Goal: Information Seeking & Learning: Learn about a topic

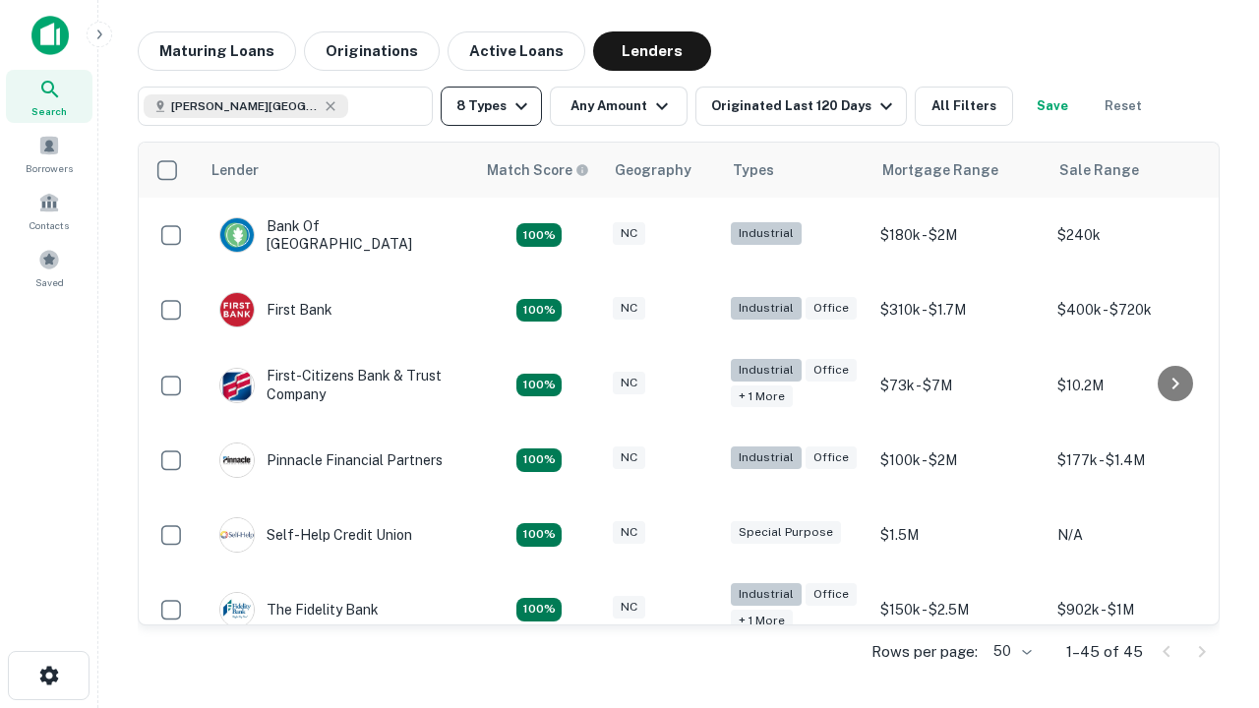
click at [491, 106] on button "8 Types" at bounding box center [491, 106] width 101 height 39
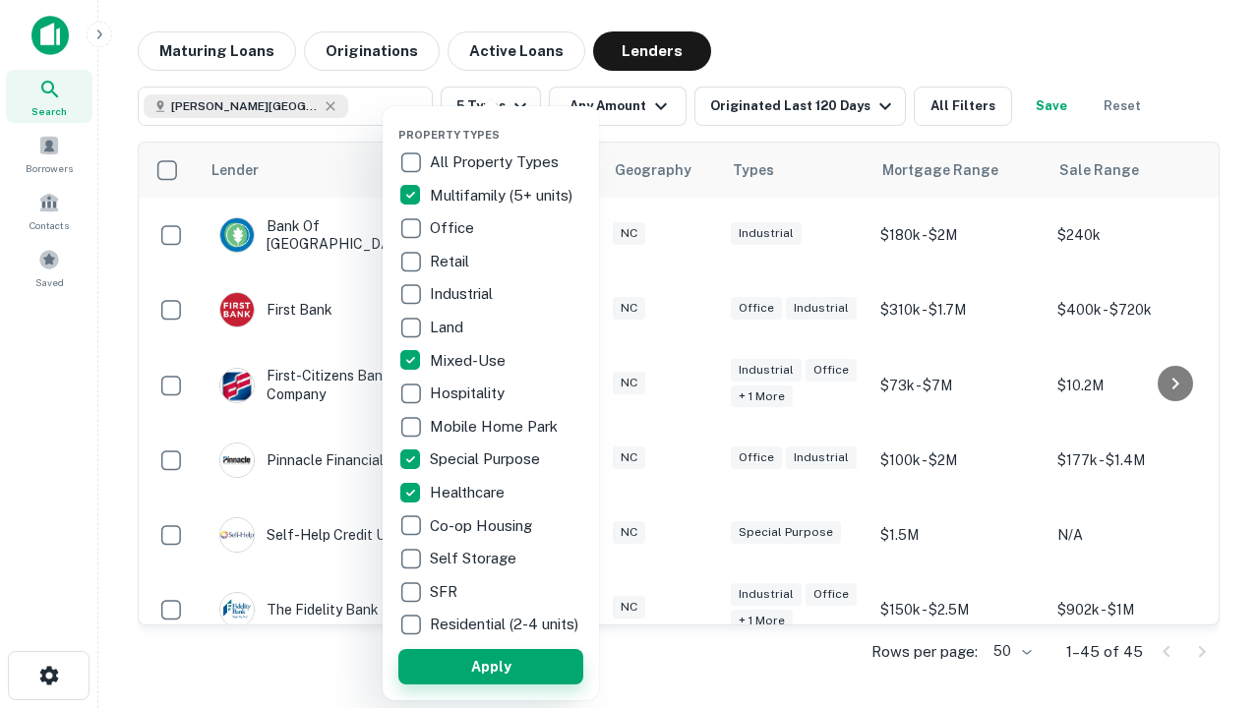
click at [491, 666] on button "Apply" at bounding box center [490, 666] width 185 height 35
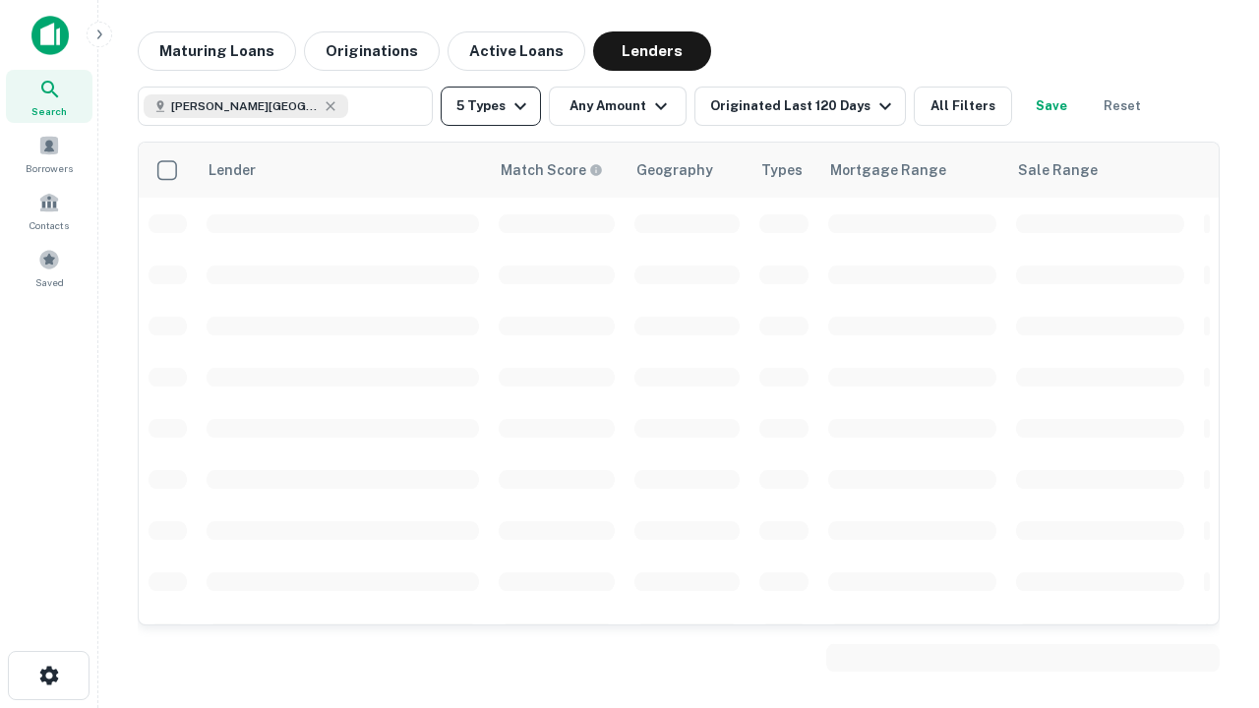
click at [491, 106] on button "5 Types" at bounding box center [491, 106] width 100 height 39
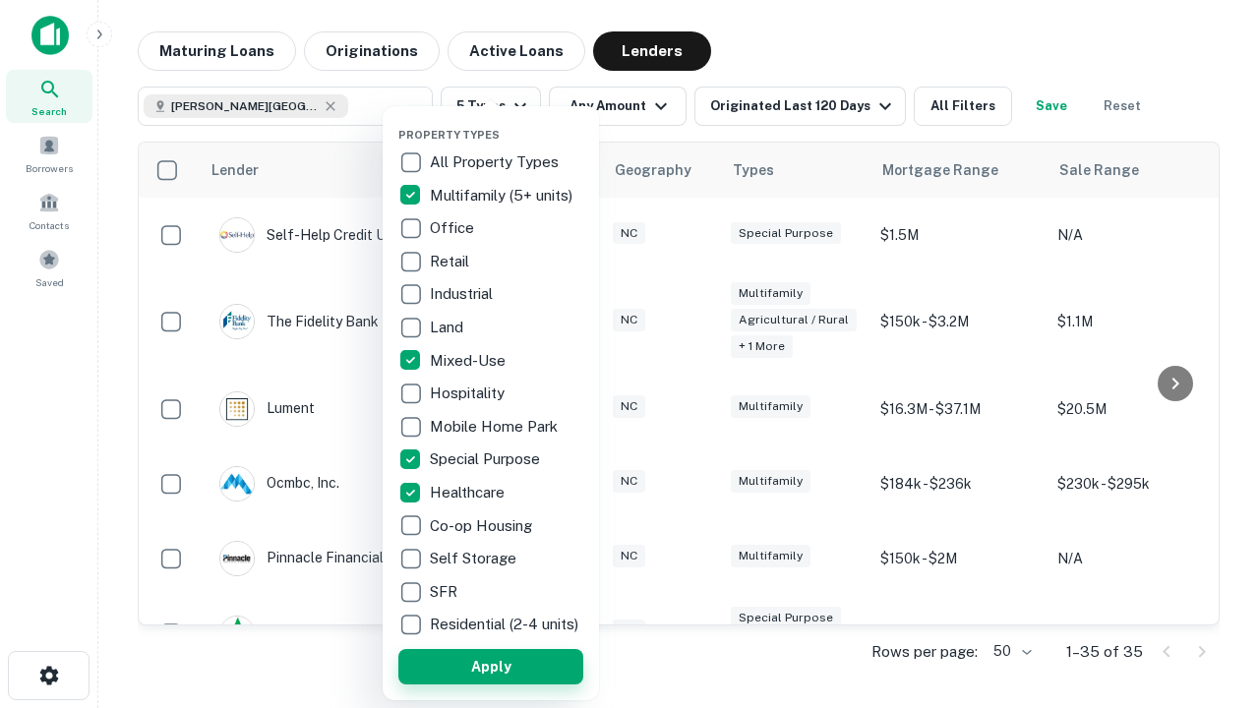
click at [526, 666] on button "Apply" at bounding box center [490, 666] width 185 height 35
